Goal: Transaction & Acquisition: Purchase product/service

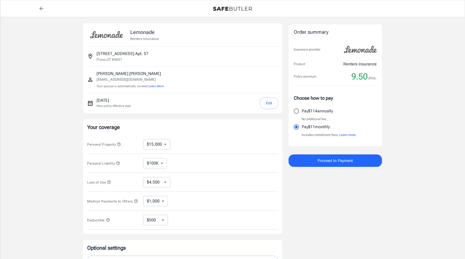
select select "15000"
select select "500"
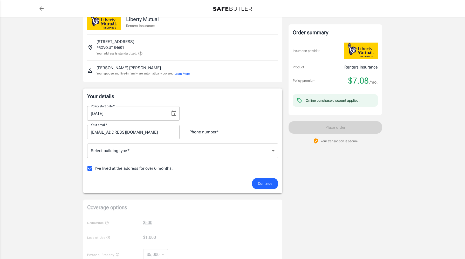
scroll to position [16, 0]
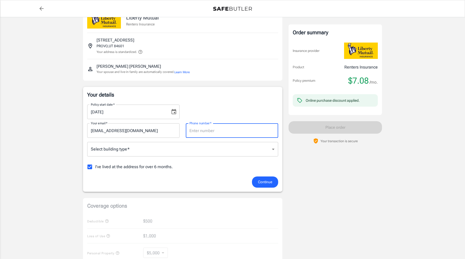
click at [202, 134] on input "Phone number   *" at bounding box center [232, 130] width 92 height 15
type input "3854761993"
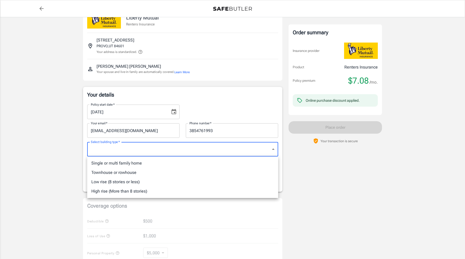
click at [201, 147] on body "Policy premium $ 7.08 /mo Liberty Mutual Renters Insurance 1565 S UNIVERSITY AV…" at bounding box center [232, 229] width 465 height 491
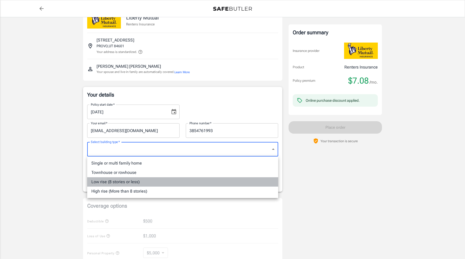
click at [151, 184] on li "Low rise (8 stories or less)" at bounding box center [182, 181] width 191 height 9
type input "lowrise"
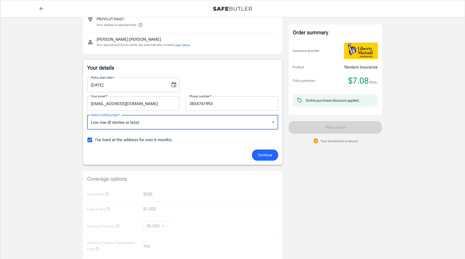
scroll to position [56, 0]
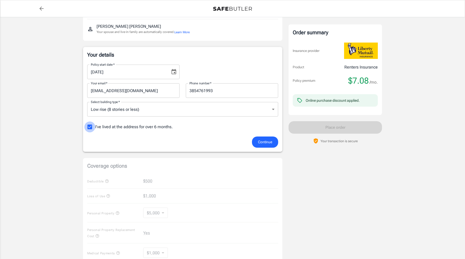
click at [85, 125] on input "I've lived at the address for over 6 months." at bounding box center [89, 126] width 11 height 11
checkbox input "false"
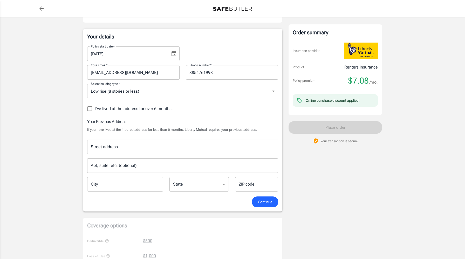
scroll to position [75, 0]
click at [141, 155] on div "Street address Street address Apt, suite, etc. (optional) Apt, suite, etc. (opt…" at bounding box center [182, 163] width 197 height 57
click at [142, 148] on input "Street address" at bounding box center [183, 146] width 186 height 10
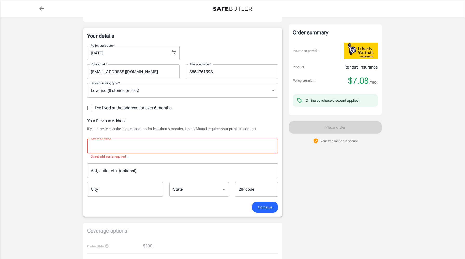
paste input "[STREET_ADDRESS]"
type input "[STREET_ADDRESS]"
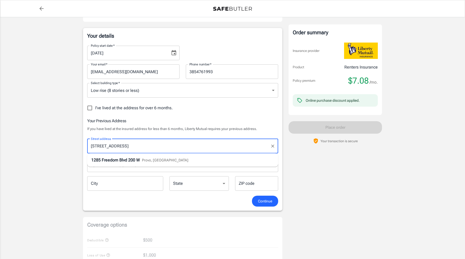
click at [145, 163] on li "1285 Freedom Blvd 200 W Provo, UT" at bounding box center [182, 159] width 191 height 9
type input "Provo"
select select "UT"
type input "84604"
type input "[STREET_ADDRESS]"
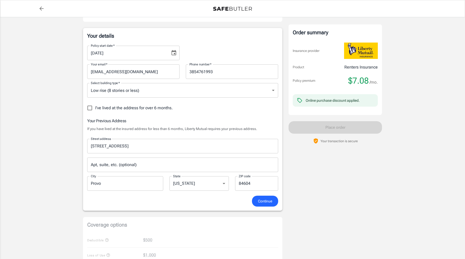
click at [145, 163] on input "Apt, suite, etc. (optional)" at bounding box center [182, 165] width 191 height 15
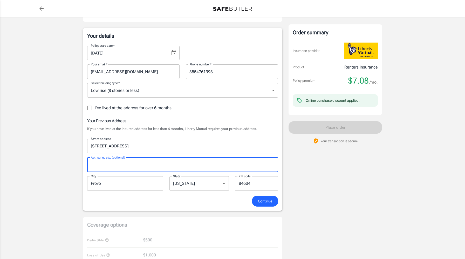
type input "a"
type input "Apt. 6"
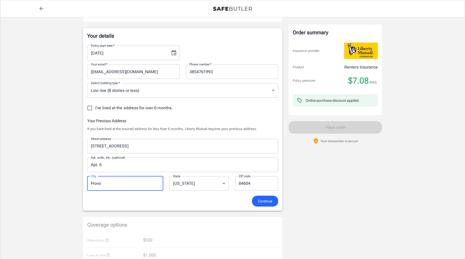
click at [138, 181] on input "Provo" at bounding box center [125, 183] width 76 height 15
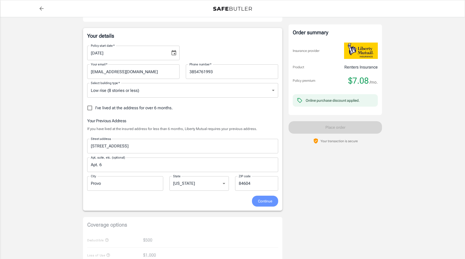
click at [269, 201] on span "Continue" at bounding box center [265, 201] width 14 height 6
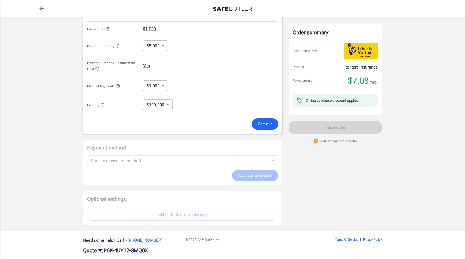
scroll to position [251, 0]
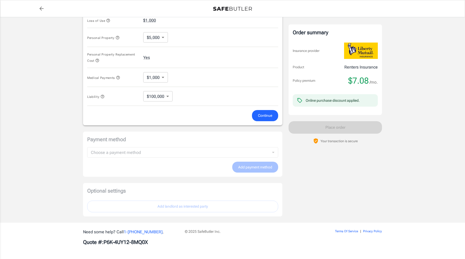
click at [191, 82] on div "Medical Payments $1,000 1000 ​" at bounding box center [182, 77] width 191 height 19
click at [267, 118] on span "Continue" at bounding box center [265, 115] width 14 height 6
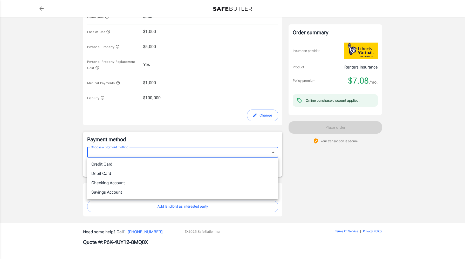
click at [213, 155] on body "Policy premium $ 7.08 /mo Liberty Mutual Renters Insurance [STREET_ADDRESS] You…" at bounding box center [232, 9] width 465 height 499
click at [161, 166] on li "Credit Card" at bounding box center [182, 164] width 191 height 9
type input "credit"
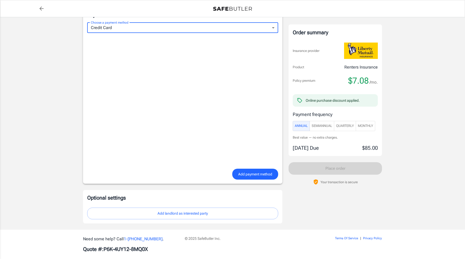
scroll to position [365, 0]
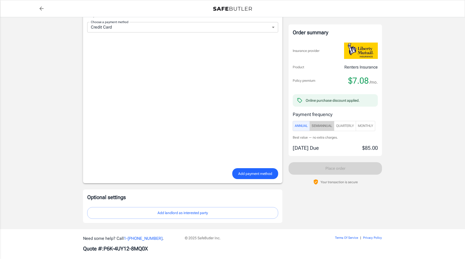
click at [326, 124] on span "SemiAnnual" at bounding box center [322, 126] width 21 height 6
click at [349, 124] on span "Quarterly" at bounding box center [345, 126] width 18 height 6
click at [369, 127] on span "Monthly" at bounding box center [365, 126] width 15 height 6
click at [304, 127] on span "Annual" at bounding box center [301, 126] width 13 height 6
click at [321, 128] on span "SemiAnnual" at bounding box center [322, 126] width 21 height 6
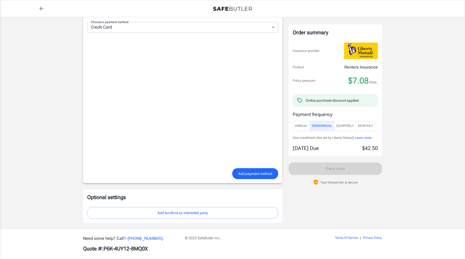
click at [306, 128] on span "Annual" at bounding box center [301, 126] width 13 height 6
click at [339, 124] on span "Quarterly" at bounding box center [345, 126] width 18 height 6
click at [299, 124] on span "Annual" at bounding box center [301, 126] width 13 height 6
click at [362, 125] on span "Monthly" at bounding box center [365, 126] width 15 height 6
click at [298, 124] on span "Annual" at bounding box center [301, 126] width 13 height 6
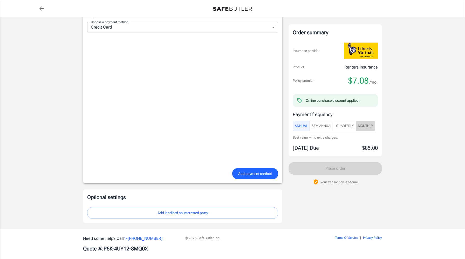
click at [373, 125] on span "Monthly" at bounding box center [365, 126] width 15 height 6
click at [356, 125] on button "Quarterly" at bounding box center [345, 126] width 22 height 10
click at [320, 125] on span "SemiAnnual" at bounding box center [322, 126] width 21 height 6
click at [301, 125] on span "Annual" at bounding box center [301, 126] width 13 height 6
click at [322, 127] on span "SemiAnnual" at bounding box center [322, 126] width 21 height 6
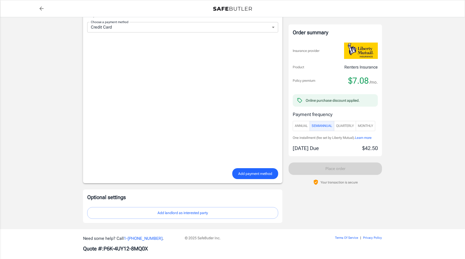
click at [303, 124] on span "Annual" at bounding box center [301, 126] width 13 height 6
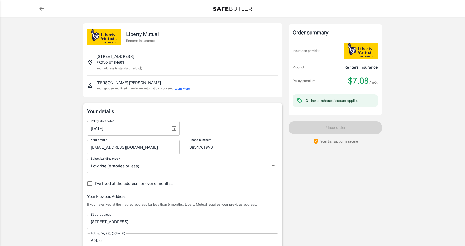
select select "UT"
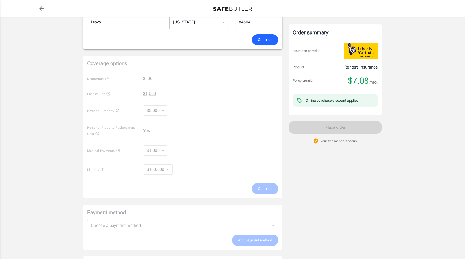
scroll to position [239, 0]
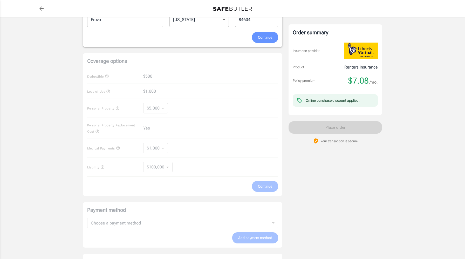
click at [263, 39] on span "Continue" at bounding box center [265, 37] width 14 height 6
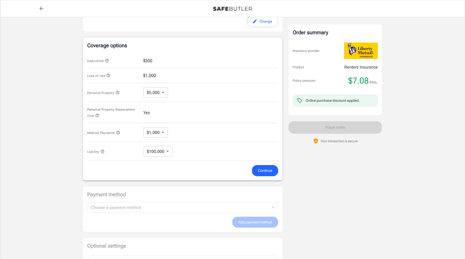
scroll to position [176, 0]
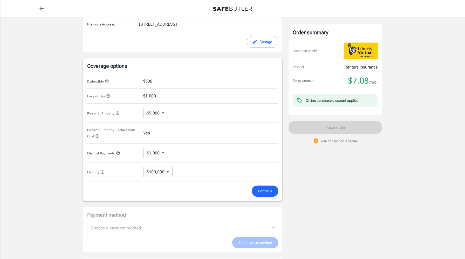
click at [266, 191] on span "Continue" at bounding box center [265, 191] width 14 height 6
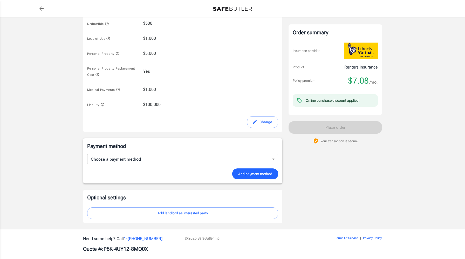
scroll to position [241, 0]
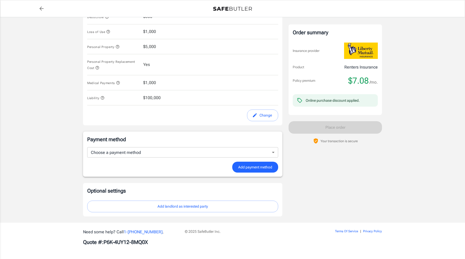
click at [257, 158] on form "Choose a payment method ​ Choose a payment method Add payment method" at bounding box center [182, 160] width 191 height 26
click at [249, 151] on body "Policy premium $ 7.08 /mo Liberty Mutual Renters Insurance [STREET_ADDRESS] You…" at bounding box center [232, 9] width 465 height 499
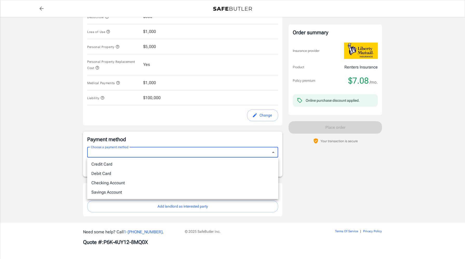
click at [217, 166] on li "Credit Card" at bounding box center [182, 164] width 191 height 9
type input "credit"
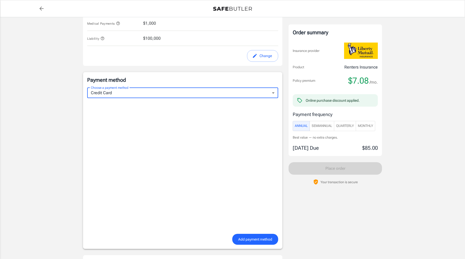
scroll to position [301, 0]
